Goal: Navigation & Orientation: Find specific page/section

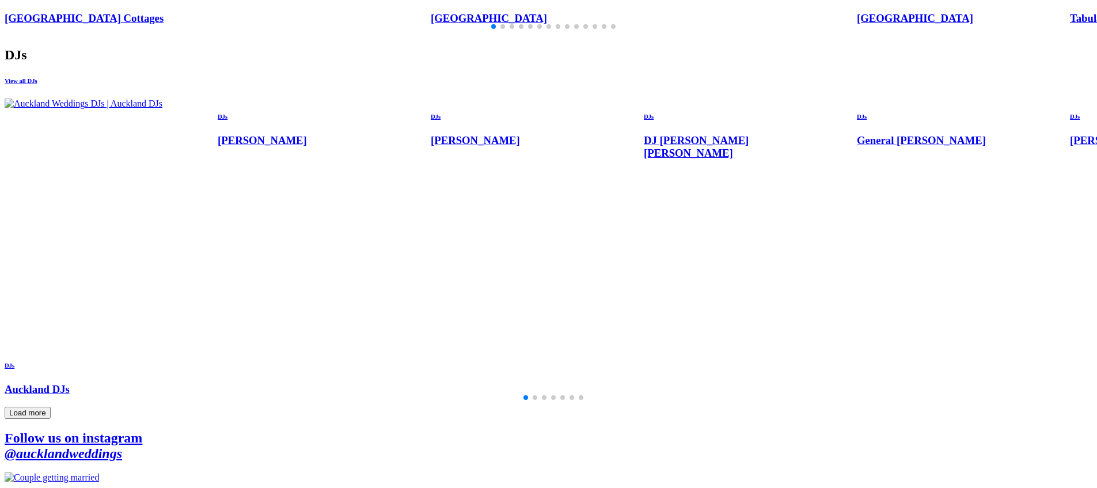
scroll to position [3864, 0]
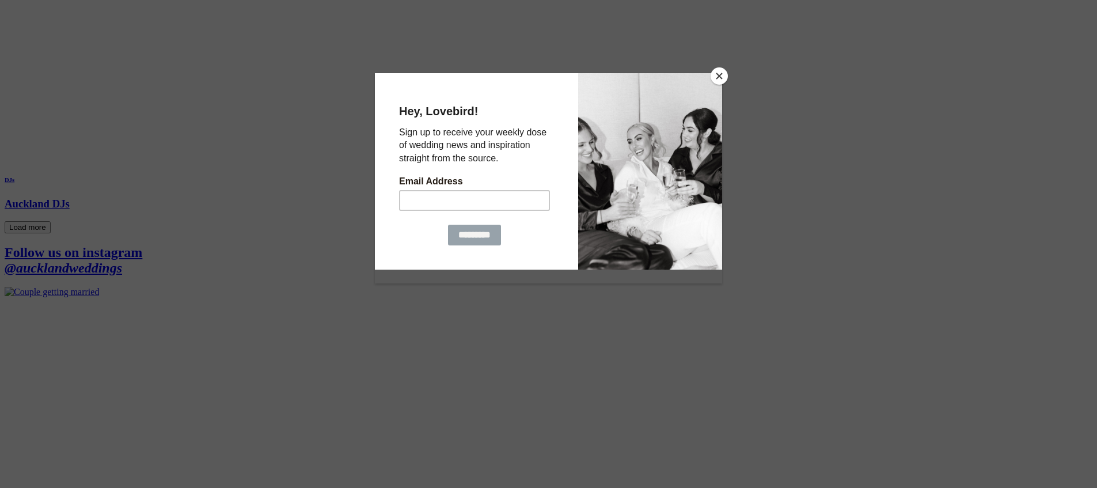
click at [719, 69] on button "Close" at bounding box center [719, 75] width 17 height 17
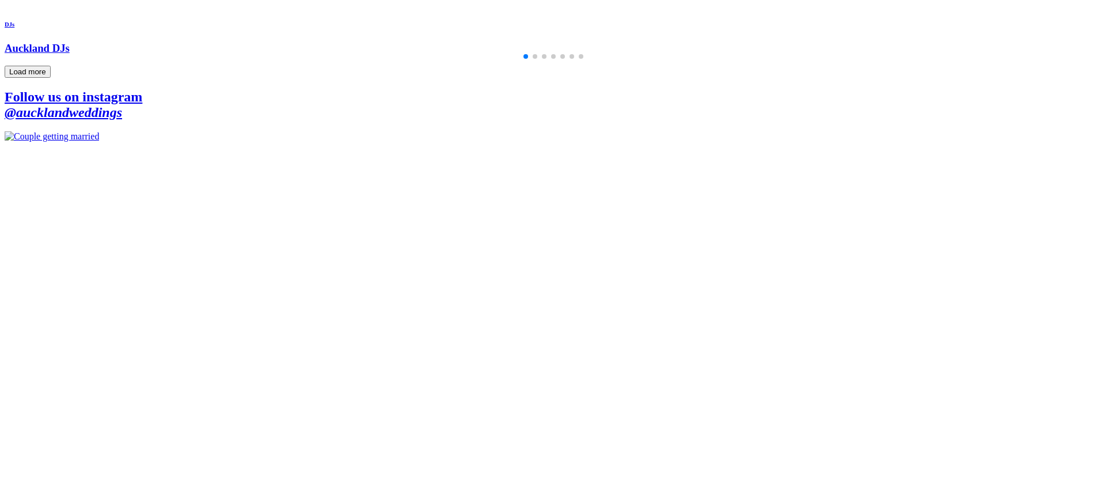
scroll to position [3705, 0]
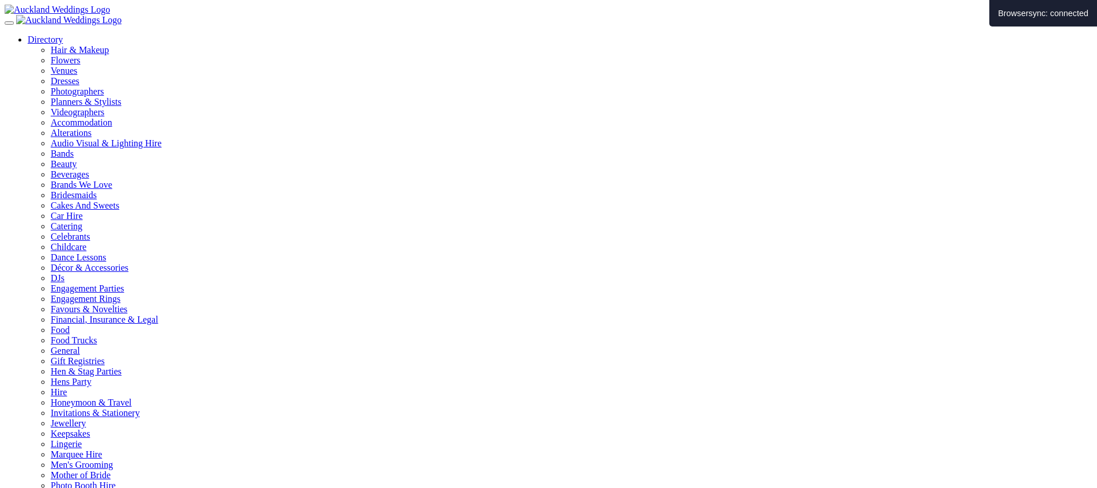
type input "*"
